Goal: Task Accomplishment & Management: Manage account settings

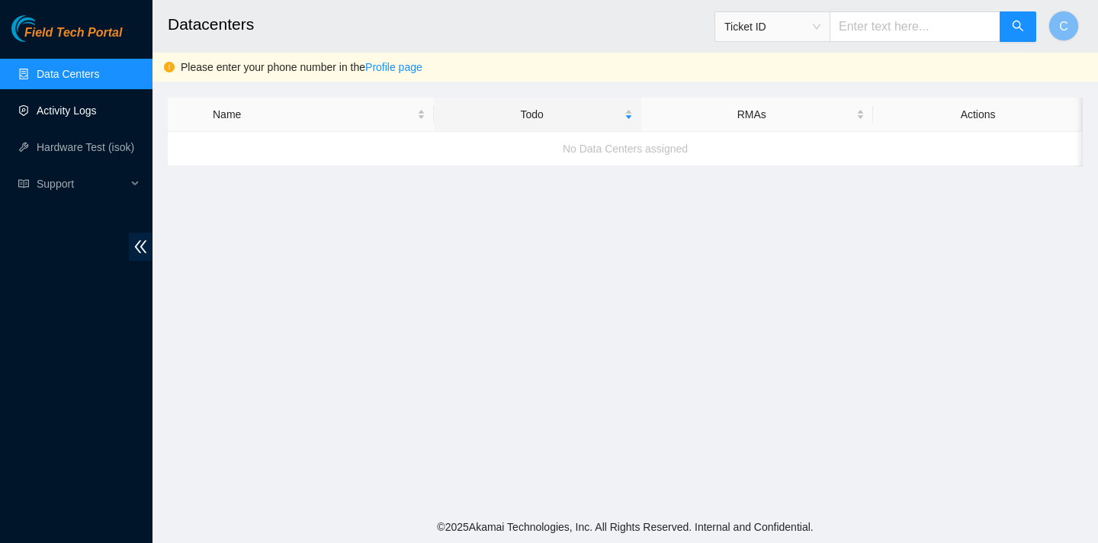
click at [88, 117] on link "Activity Logs" at bounding box center [67, 110] width 60 height 12
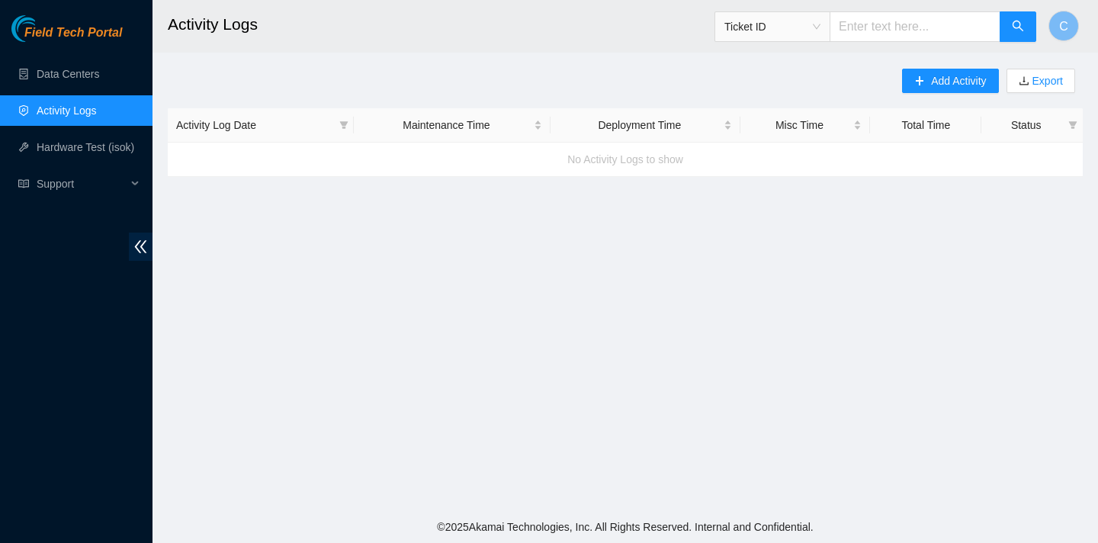
click at [89, 165] on ul "Data Centers Activity Logs Hardware Test (isok) Support" at bounding box center [76, 129] width 152 height 146
click at [81, 152] on link "Hardware Test (isok)" at bounding box center [86, 147] width 98 height 12
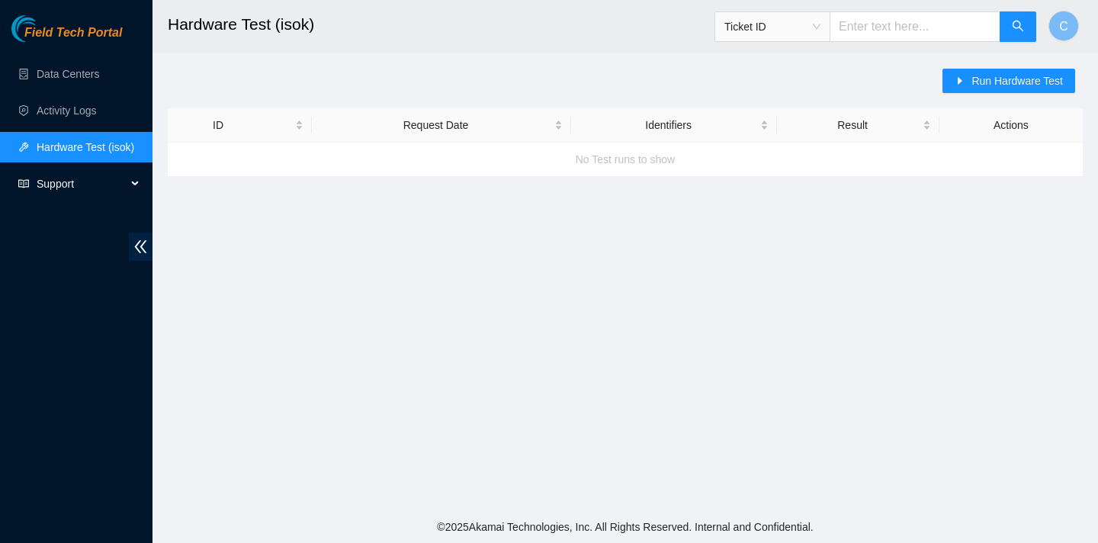
click at [66, 186] on span "Support" at bounding box center [82, 183] width 90 height 30
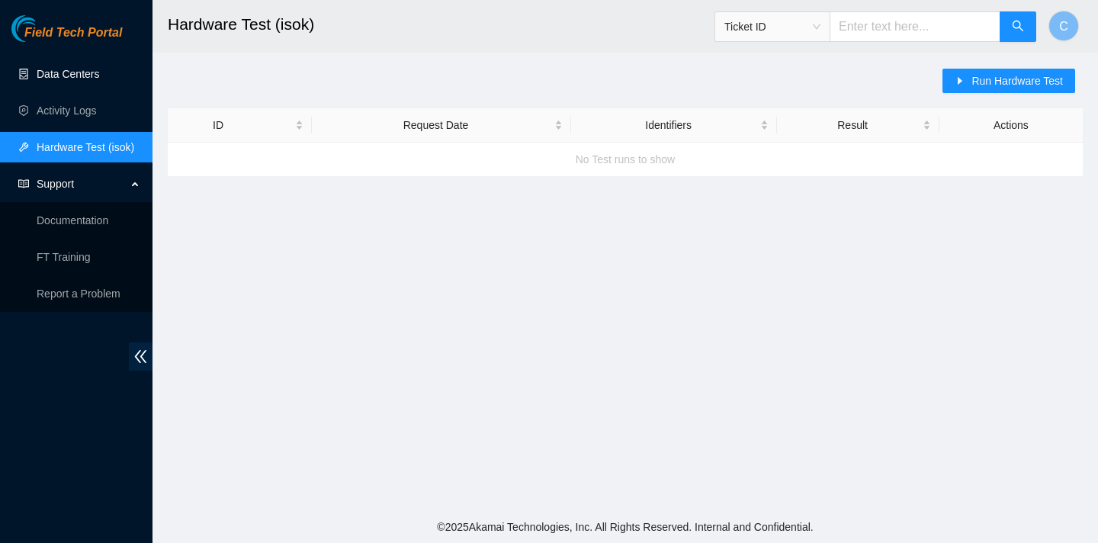
click at [83, 74] on link "Data Centers" at bounding box center [68, 74] width 63 height 12
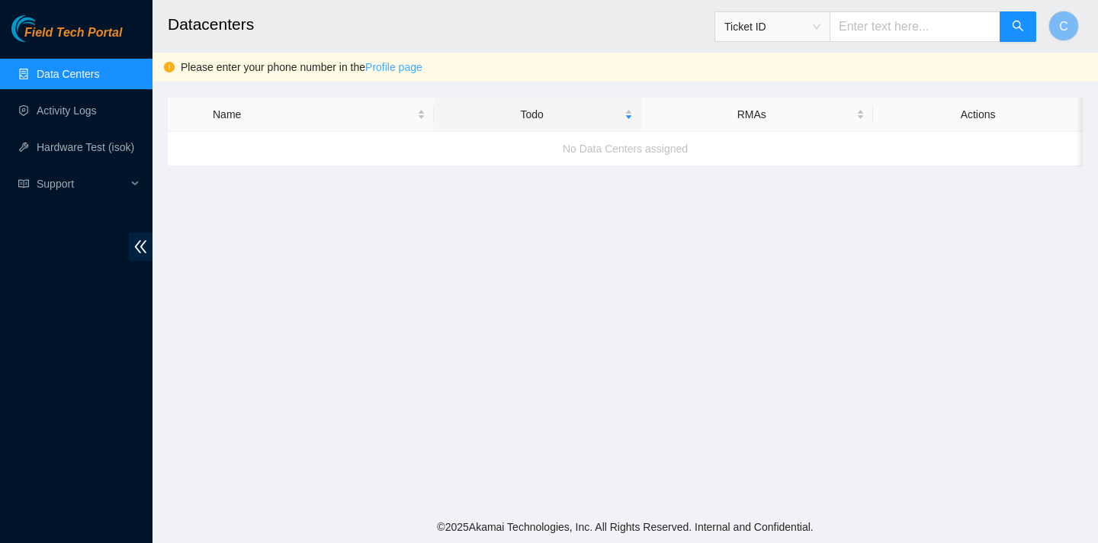
click at [393, 63] on link "Profile page" at bounding box center [393, 67] width 57 height 12
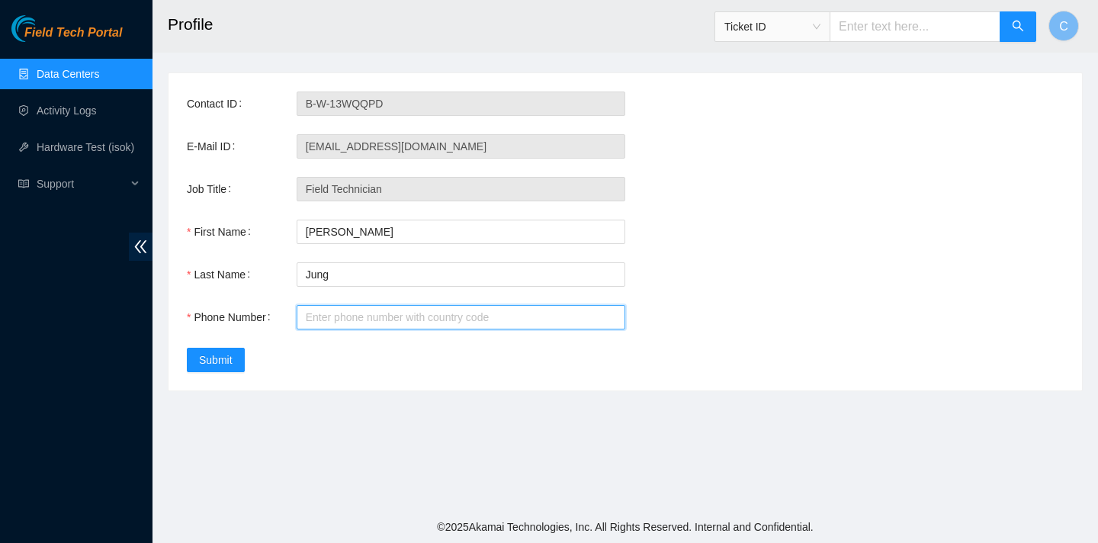
click at [421, 312] on input "Phone Number" at bounding box center [461, 317] width 329 height 24
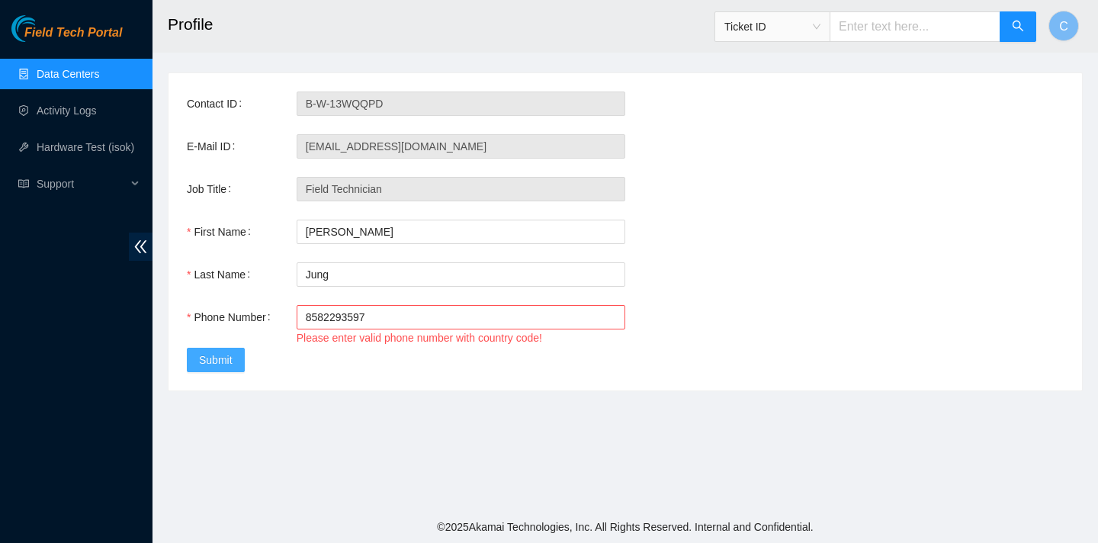
click at [204, 366] on span "Submit" at bounding box center [216, 359] width 34 height 17
click at [305, 316] on input "8582293597" at bounding box center [461, 317] width 329 height 24
click at [221, 360] on span "Submit" at bounding box center [216, 359] width 34 height 17
click at [311, 316] on input "18582293597" at bounding box center [461, 317] width 329 height 24
click at [338, 315] on input "1(8582293597" at bounding box center [461, 317] width 329 height 24
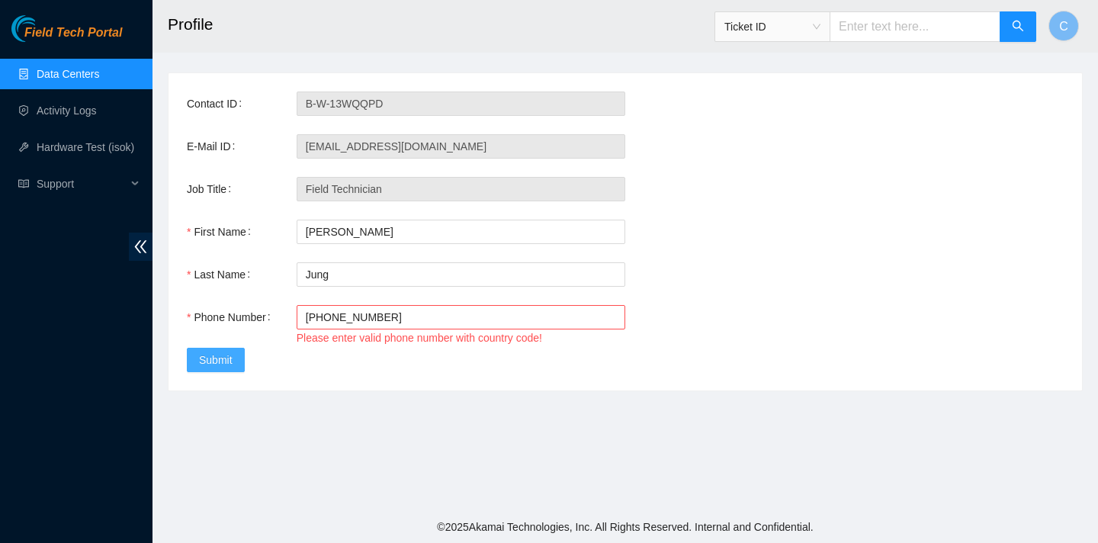
click at [220, 364] on span "Submit" at bounding box center [216, 359] width 34 height 17
click at [358, 317] on input "[PHONE_NUMBER]" at bounding box center [461, 317] width 329 height 24
click at [305, 319] on input "[PHONE_NUMBER]" at bounding box center [461, 317] width 329 height 24
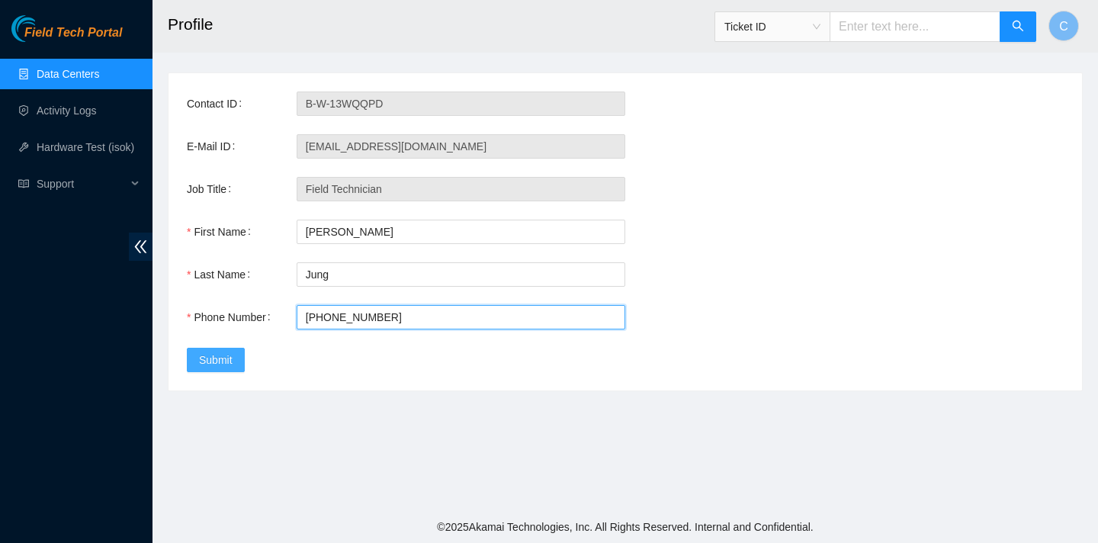
type input "[PHONE_NUMBER]"
click at [234, 363] on button "Submit" at bounding box center [216, 360] width 58 height 24
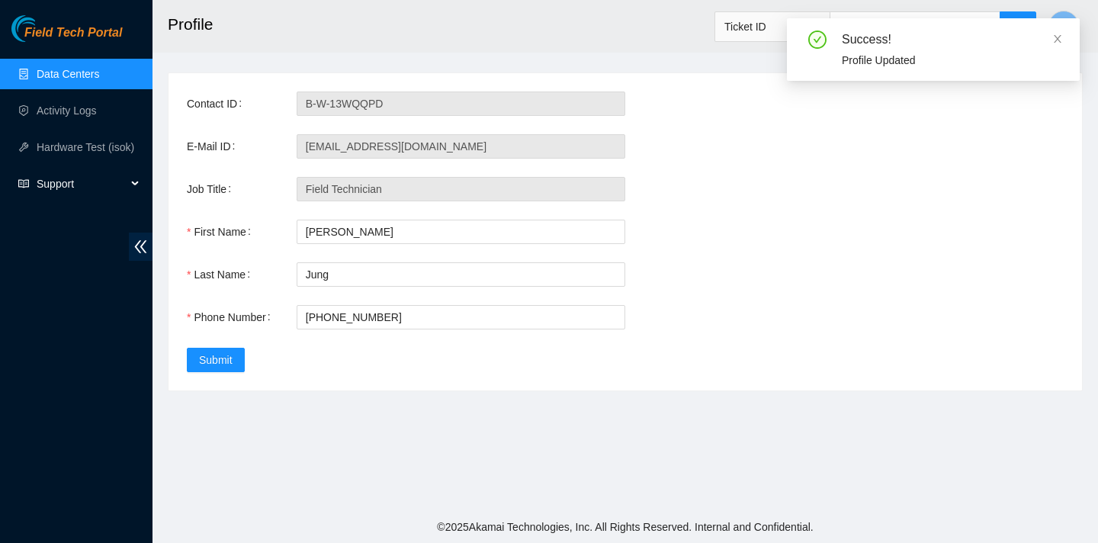
click at [125, 184] on span "Support" at bounding box center [82, 183] width 90 height 30
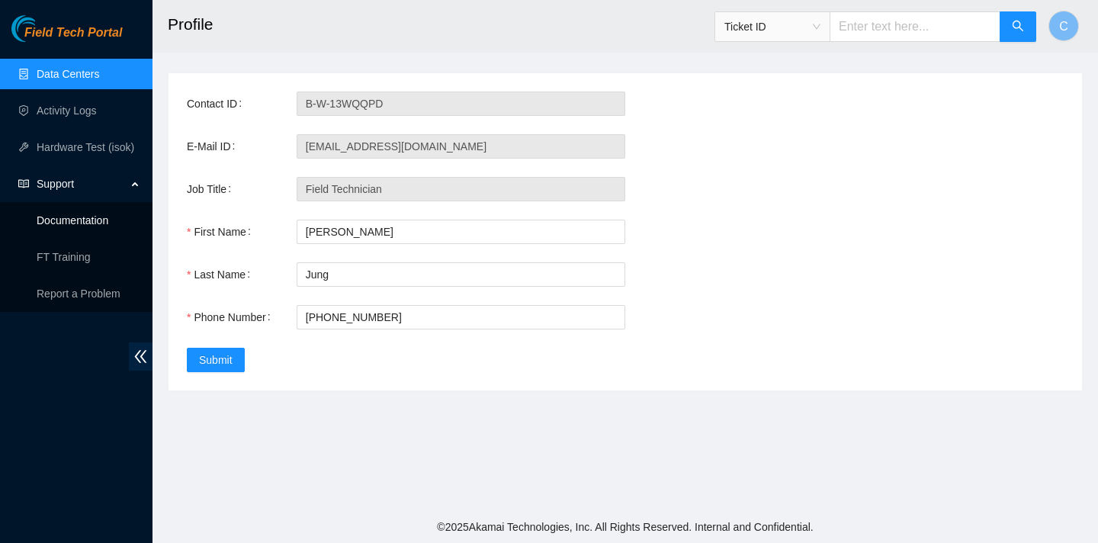
click at [97, 226] on link "Documentation" at bounding box center [73, 220] width 72 height 12
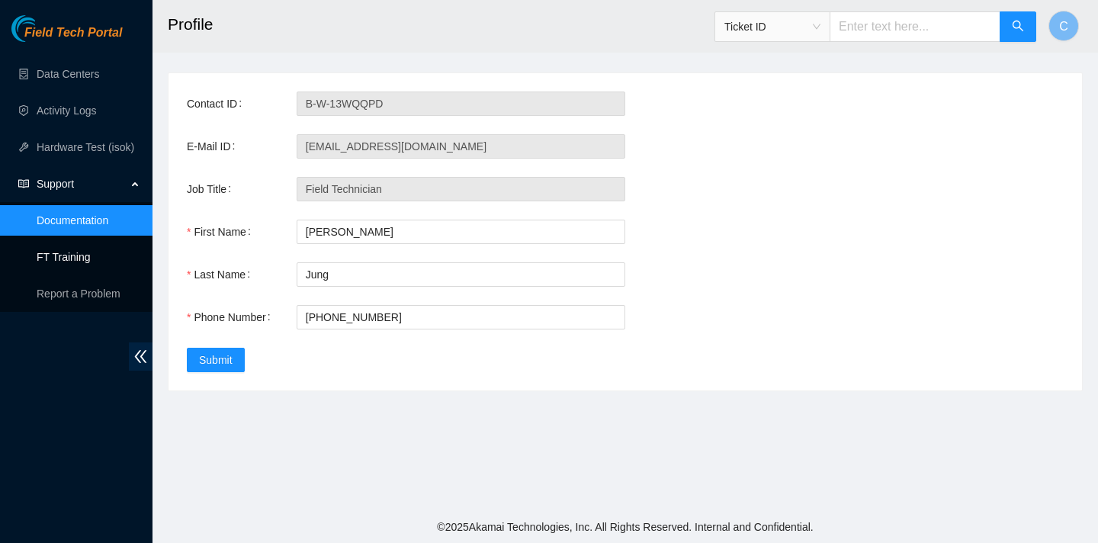
click at [91, 255] on link "FT Training" at bounding box center [64, 257] width 54 height 12
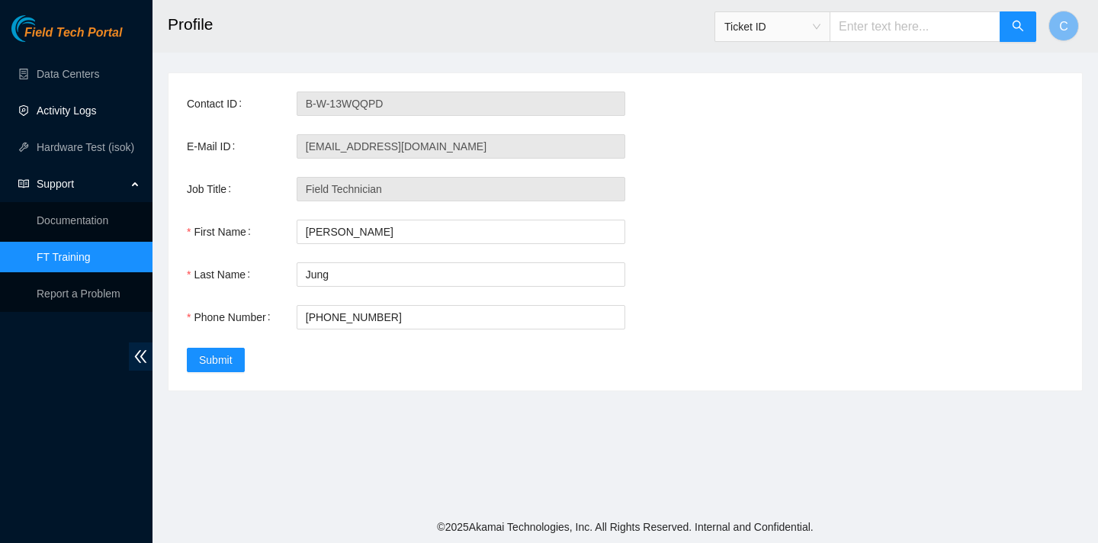
click at [85, 107] on link "Activity Logs" at bounding box center [67, 110] width 60 height 12
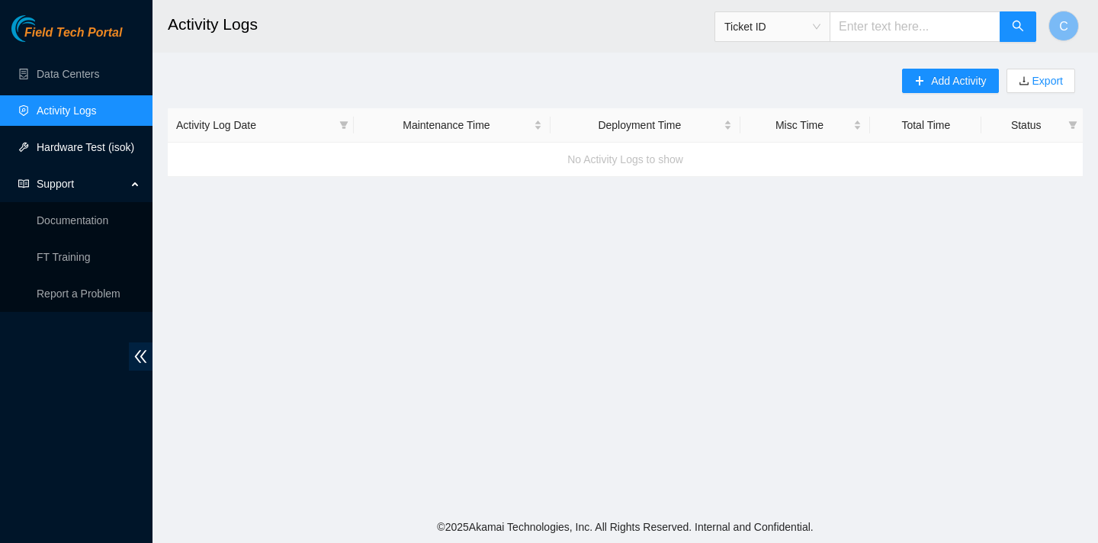
click at [75, 143] on link "Hardware Test (isok)" at bounding box center [86, 147] width 98 height 12
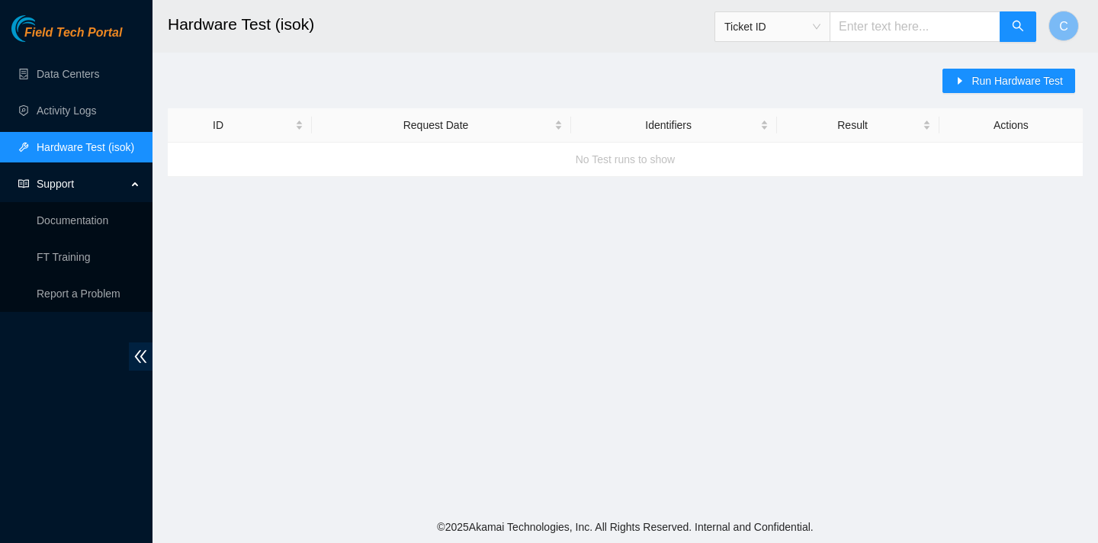
click at [73, 91] on ul "Data Centers Activity Logs Hardware Test (isok) Support Documentation FT Traini…" at bounding box center [76, 184] width 152 height 256
click at [72, 77] on link "Data Centers" at bounding box center [68, 74] width 63 height 12
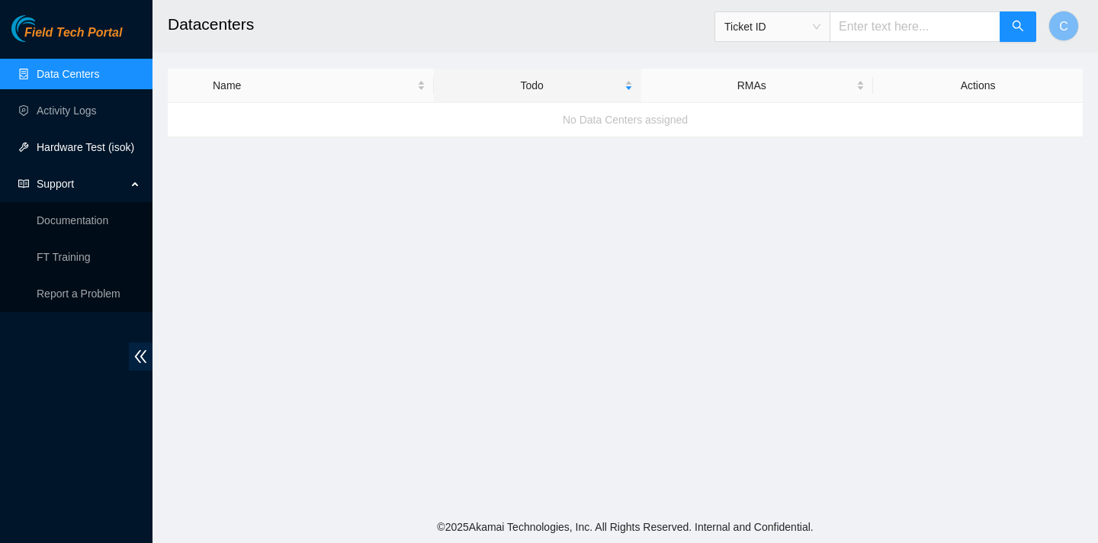
click at [70, 153] on link "Hardware Test (isok)" at bounding box center [86, 147] width 98 height 12
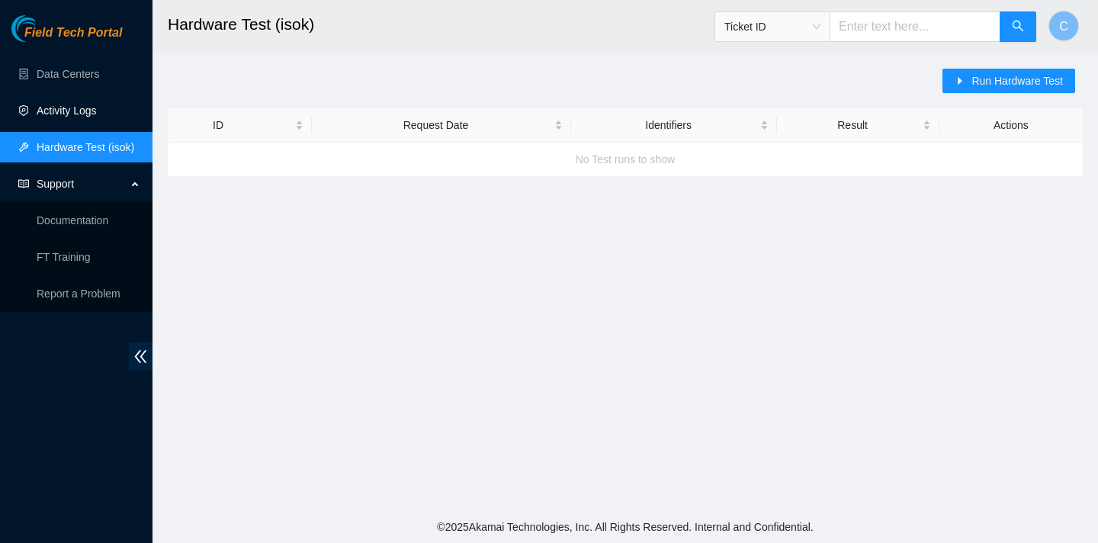
click at [75, 117] on link "Activity Logs" at bounding box center [67, 110] width 60 height 12
